Goal: Transaction & Acquisition: Purchase product/service

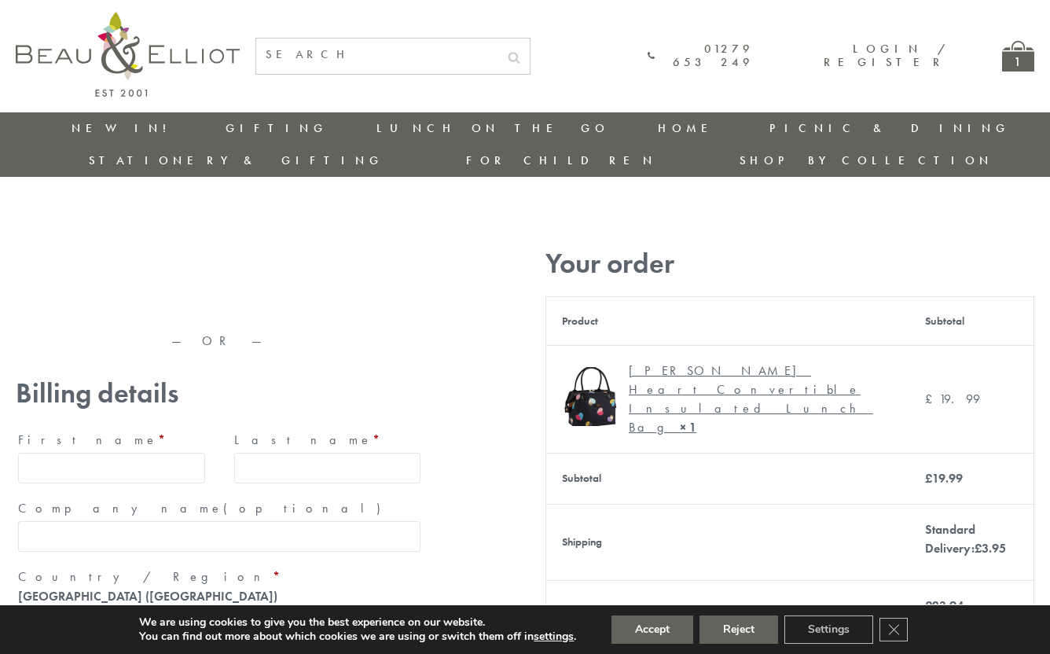
type input "maria33@yahoo.com"
type input "Maria"
type input "Williams"
type input "23, Scottsdale, Happytown"
type input "London"
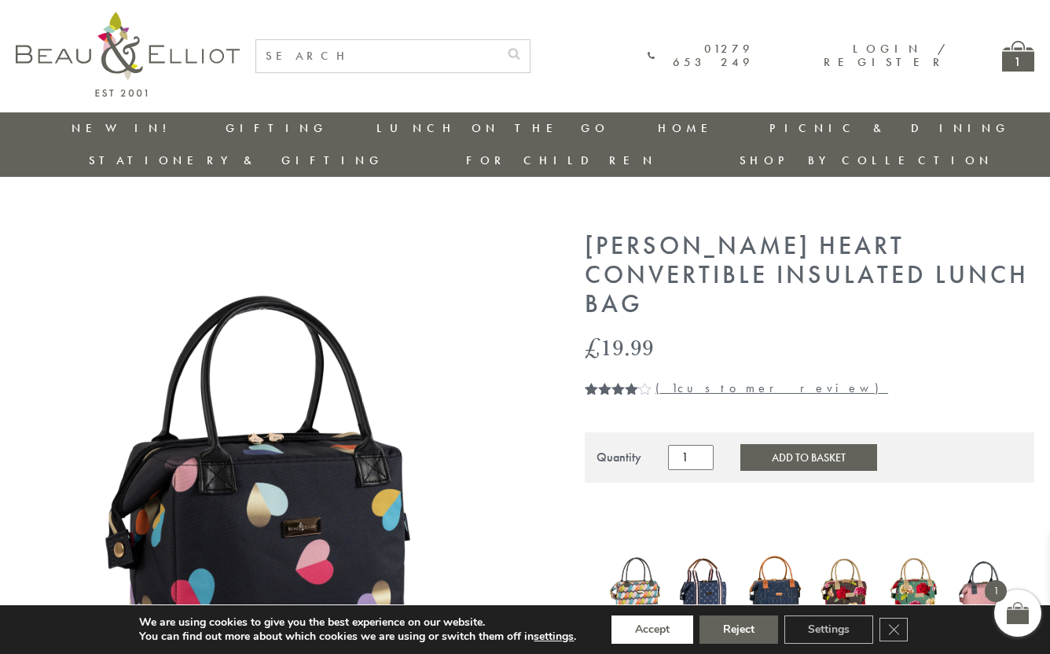
click at [652, 630] on button "Accept" at bounding box center [653, 629] width 82 height 28
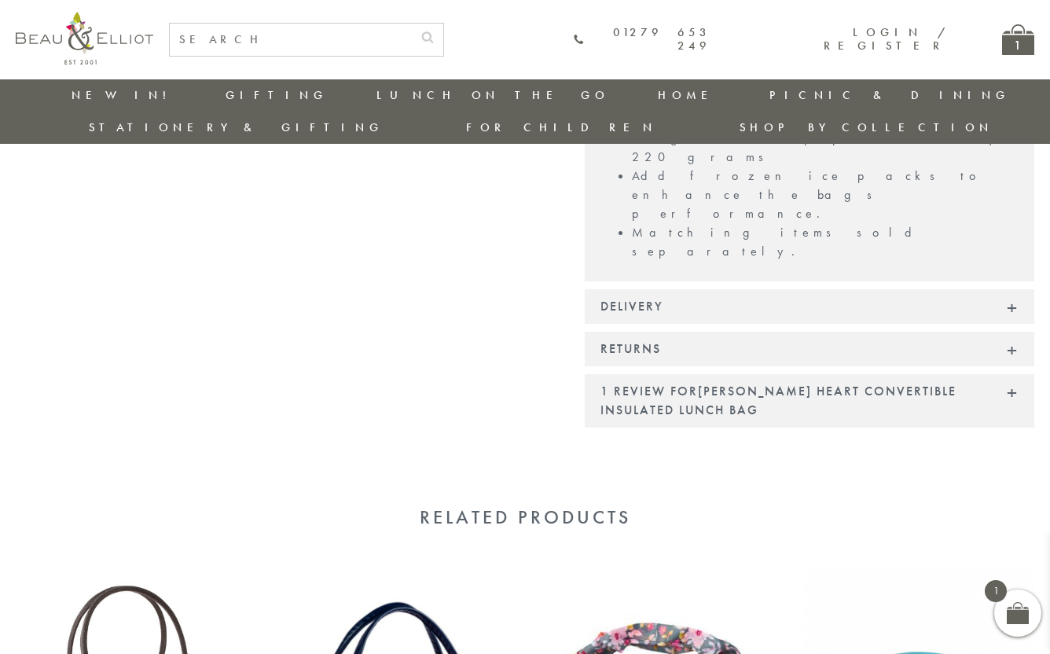
scroll to position [1434, 0]
